Goal: Transaction & Acquisition: Purchase product/service

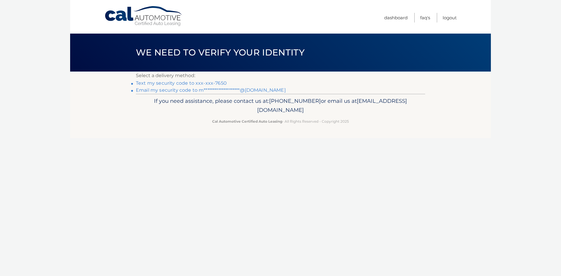
click at [187, 84] on link "Text my security code to xxx-xxx-7650" at bounding box center [181, 83] width 91 height 6
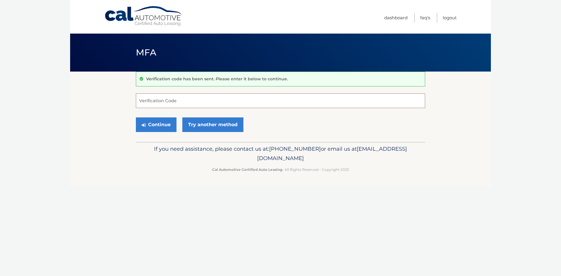
click at [180, 105] on input "Verification Code" at bounding box center [280, 101] width 289 height 15
type input "368248"
click at [136, 117] on button "Continue" at bounding box center [156, 124] width 41 height 15
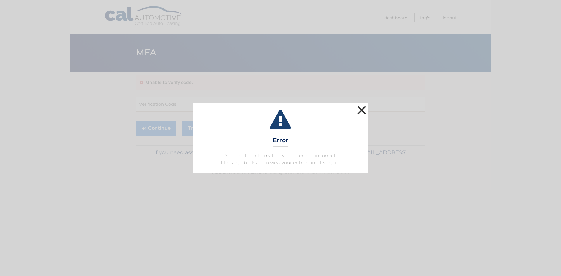
click at [361, 110] on button "×" at bounding box center [362, 110] width 12 height 12
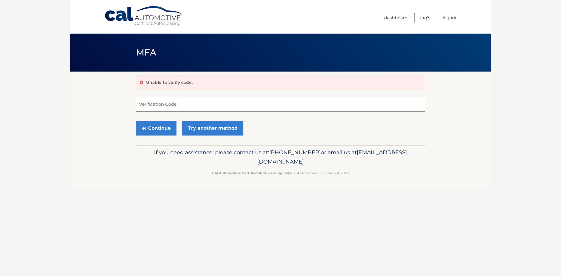
click at [185, 103] on input "Verification Code" at bounding box center [280, 104] width 289 height 15
type input "368248"
click at [136, 121] on button "Continue" at bounding box center [156, 128] width 41 height 15
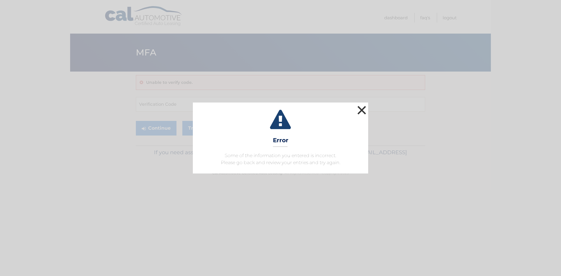
click at [361, 112] on button "×" at bounding box center [362, 110] width 12 height 12
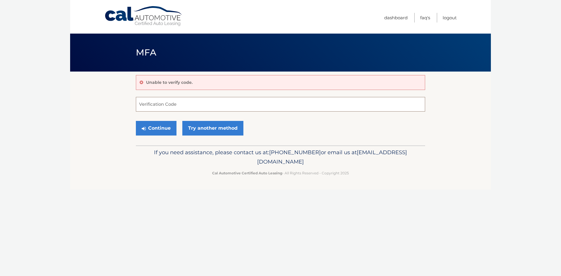
click at [195, 108] on input "Verification Code" at bounding box center [280, 104] width 289 height 15
type input "1170039"
click at [136, 121] on button "Continue" at bounding box center [156, 128] width 41 height 15
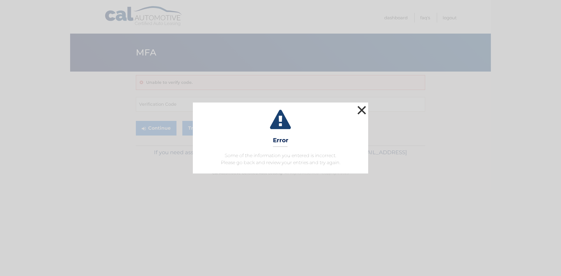
click at [361, 110] on button "×" at bounding box center [362, 110] width 12 height 12
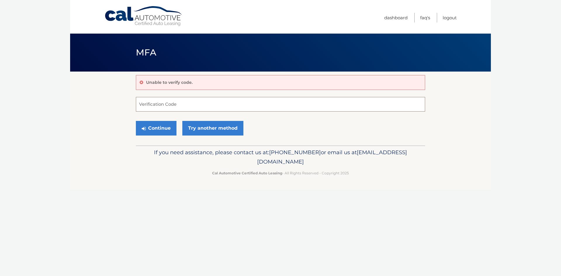
click at [190, 109] on input "Verification Code" at bounding box center [280, 104] width 289 height 15
type input "283716"
click at [136, 121] on button "Continue" at bounding box center [156, 128] width 41 height 15
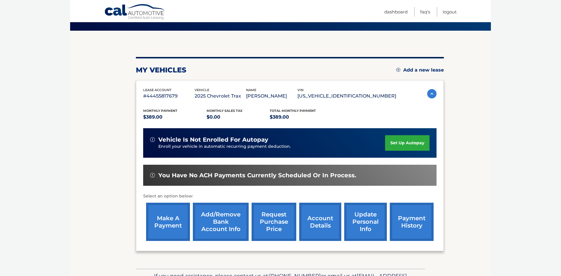
scroll to position [41, 0]
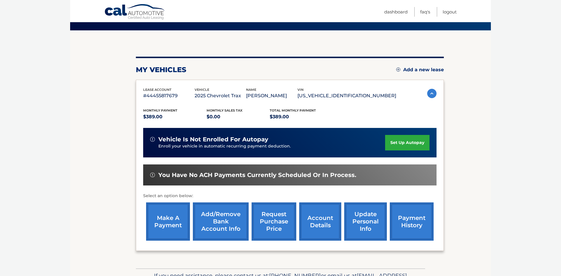
click at [175, 226] on link "make a payment" at bounding box center [168, 222] width 44 height 38
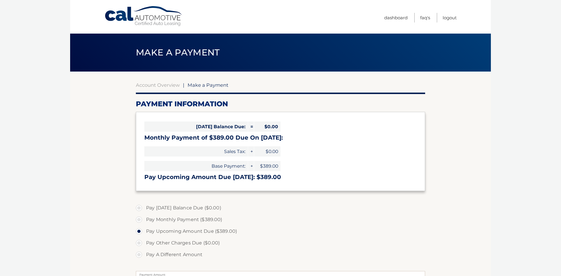
select select "NmVjOTI5NjYtYTU5Ni00ZjUwLTg5NjQtODU0NDdjNTMwYzdl"
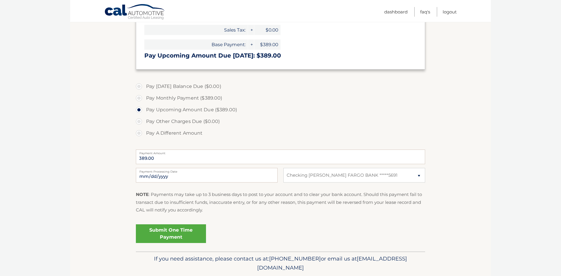
scroll to position [124, 0]
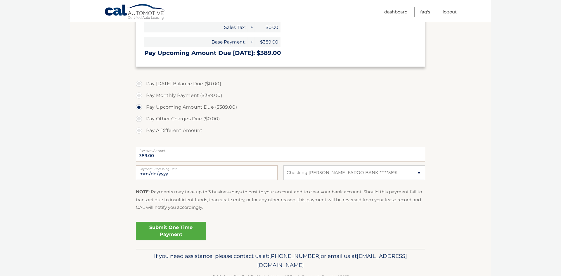
click at [169, 233] on link "Submit One Time Payment" at bounding box center [171, 231] width 70 height 19
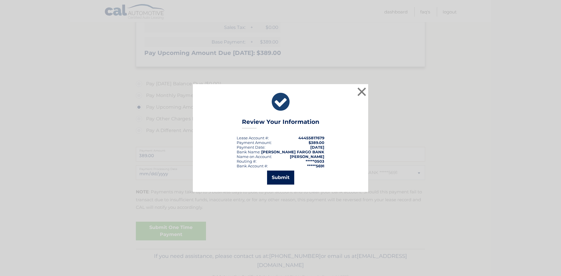
click at [281, 177] on button "Submit" at bounding box center [280, 178] width 27 height 14
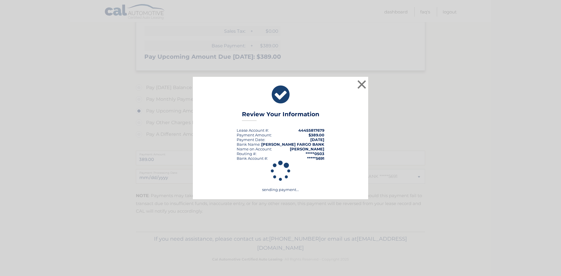
scroll to position [120, 0]
click at [281, 177] on icon at bounding box center [281, 171] width 162 height 54
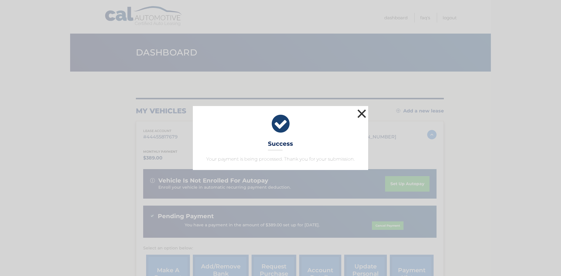
click at [363, 115] on button "×" at bounding box center [362, 114] width 12 height 12
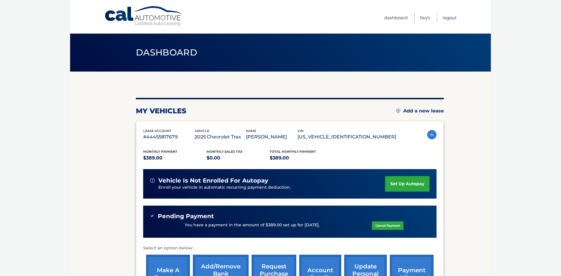
click at [451, 17] on link "Logout" at bounding box center [450, 18] width 14 height 10
